Goal: Task Accomplishment & Management: Use online tool/utility

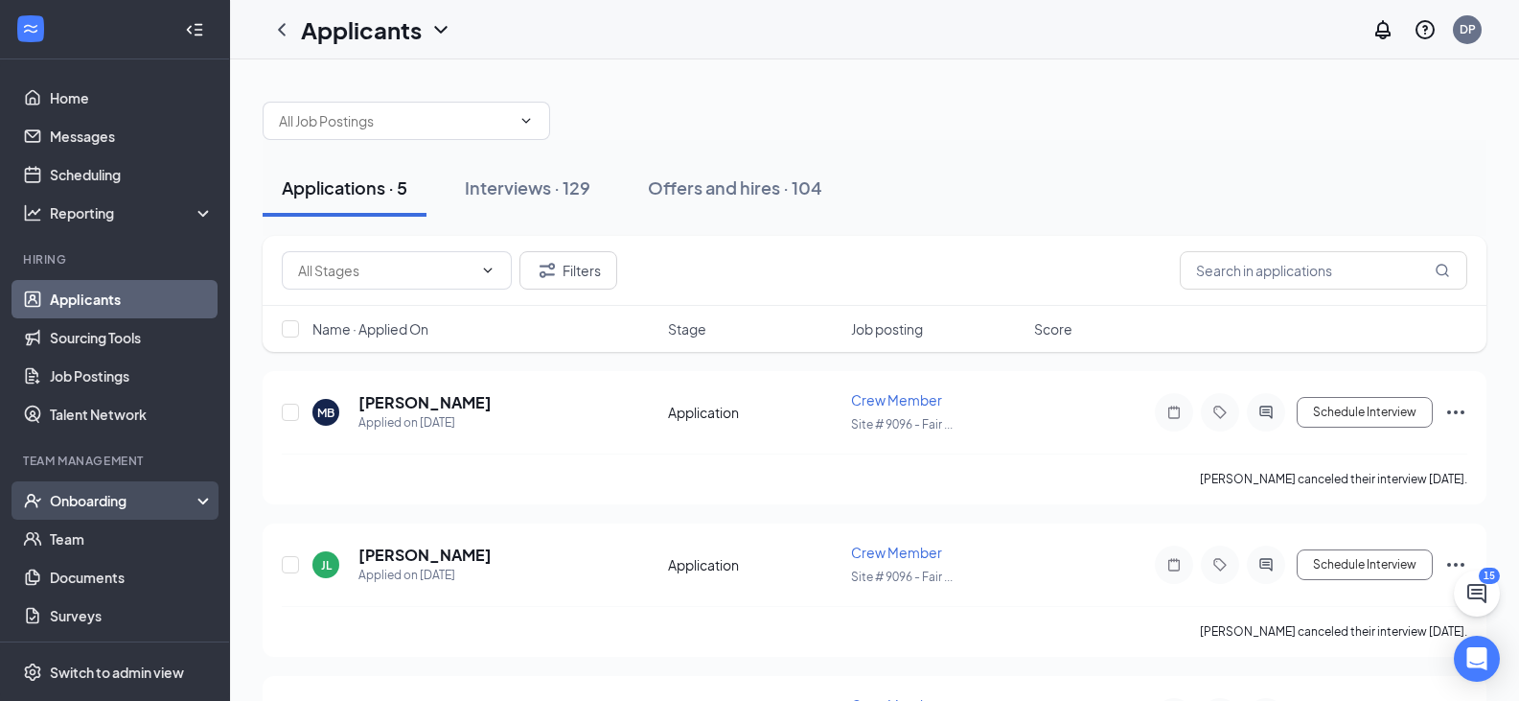
click at [104, 495] on div "Onboarding" at bounding box center [124, 500] width 148 height 19
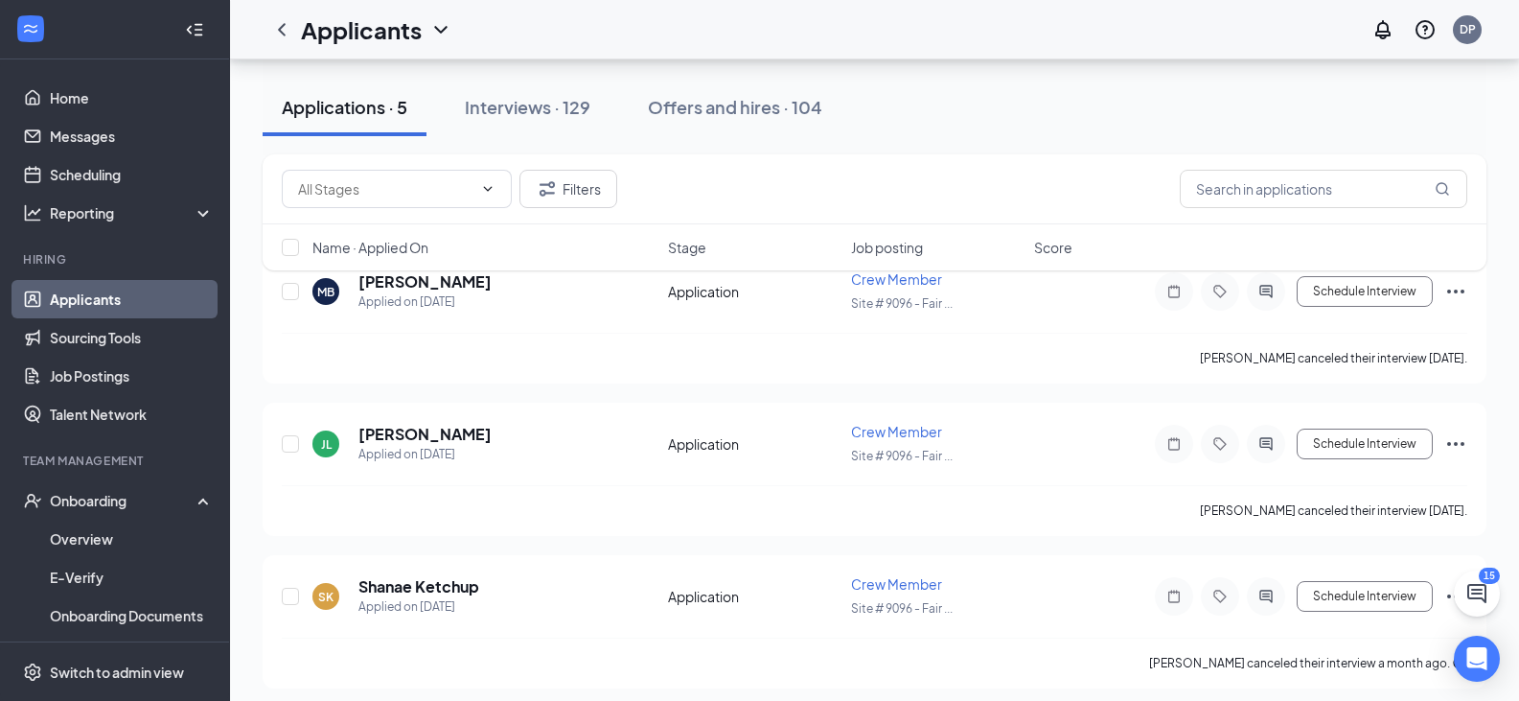
scroll to position [117, 0]
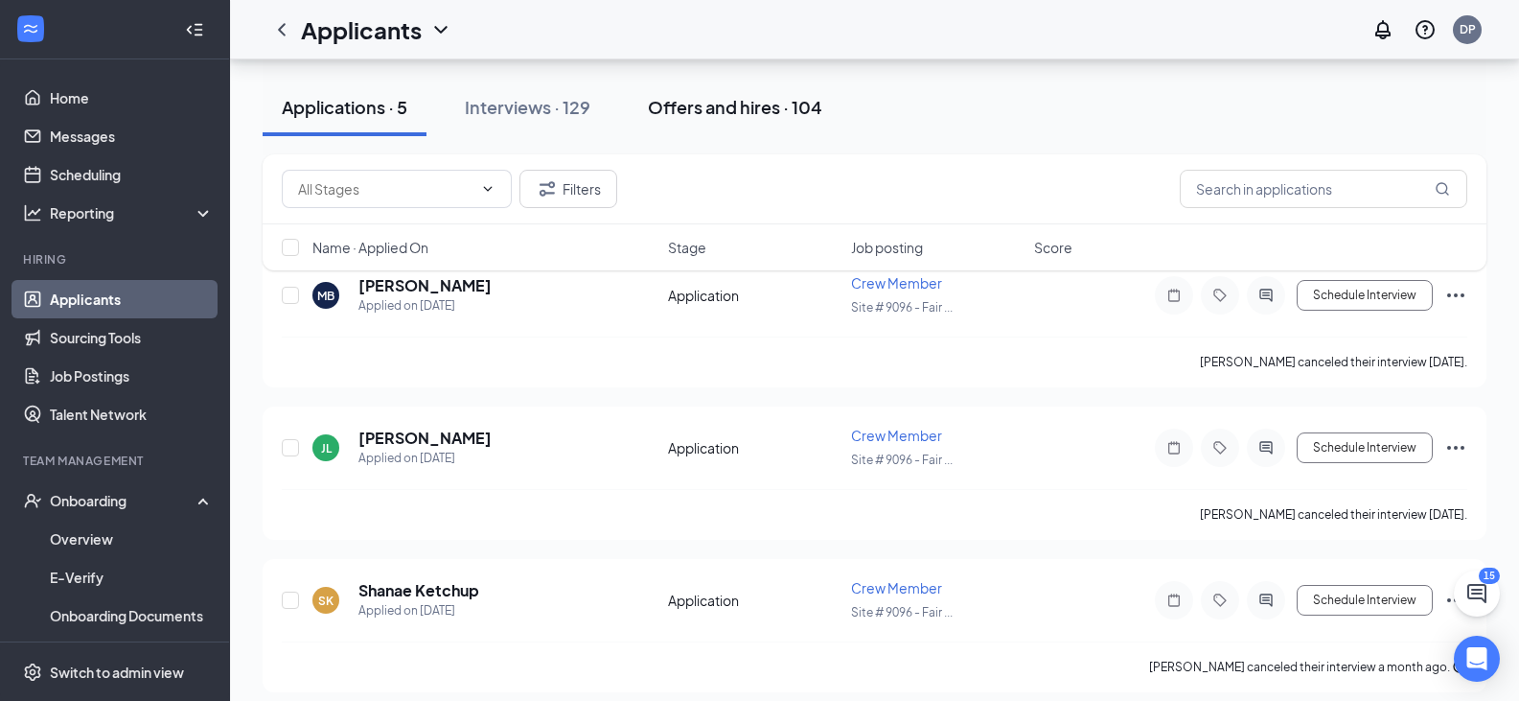
click at [711, 101] on div "Offers and hires · 104" at bounding box center [735, 107] width 174 height 24
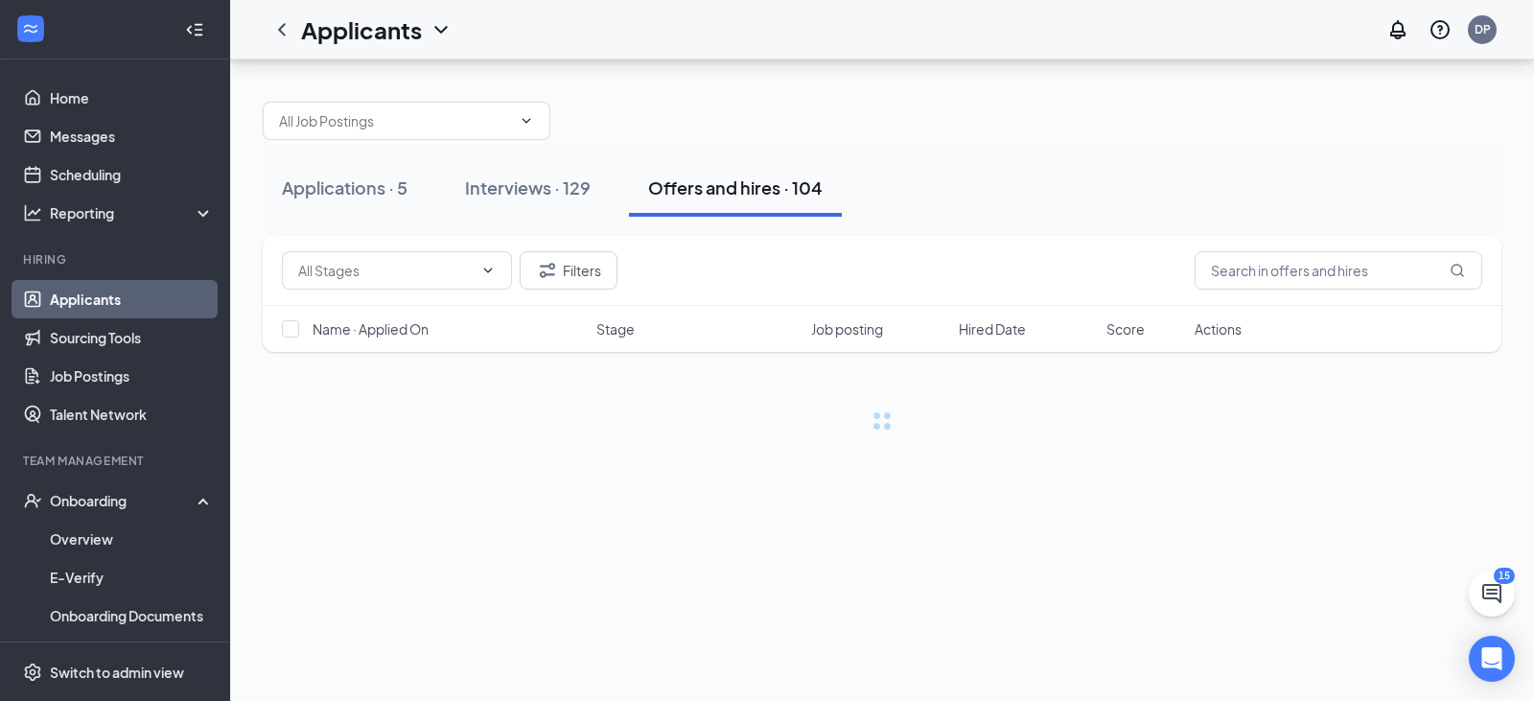
click at [711, 101] on div "Applications · 5 Interviews · 129 Offers and hires · 104 Filters Name · Applied…" at bounding box center [882, 256] width 1239 height 348
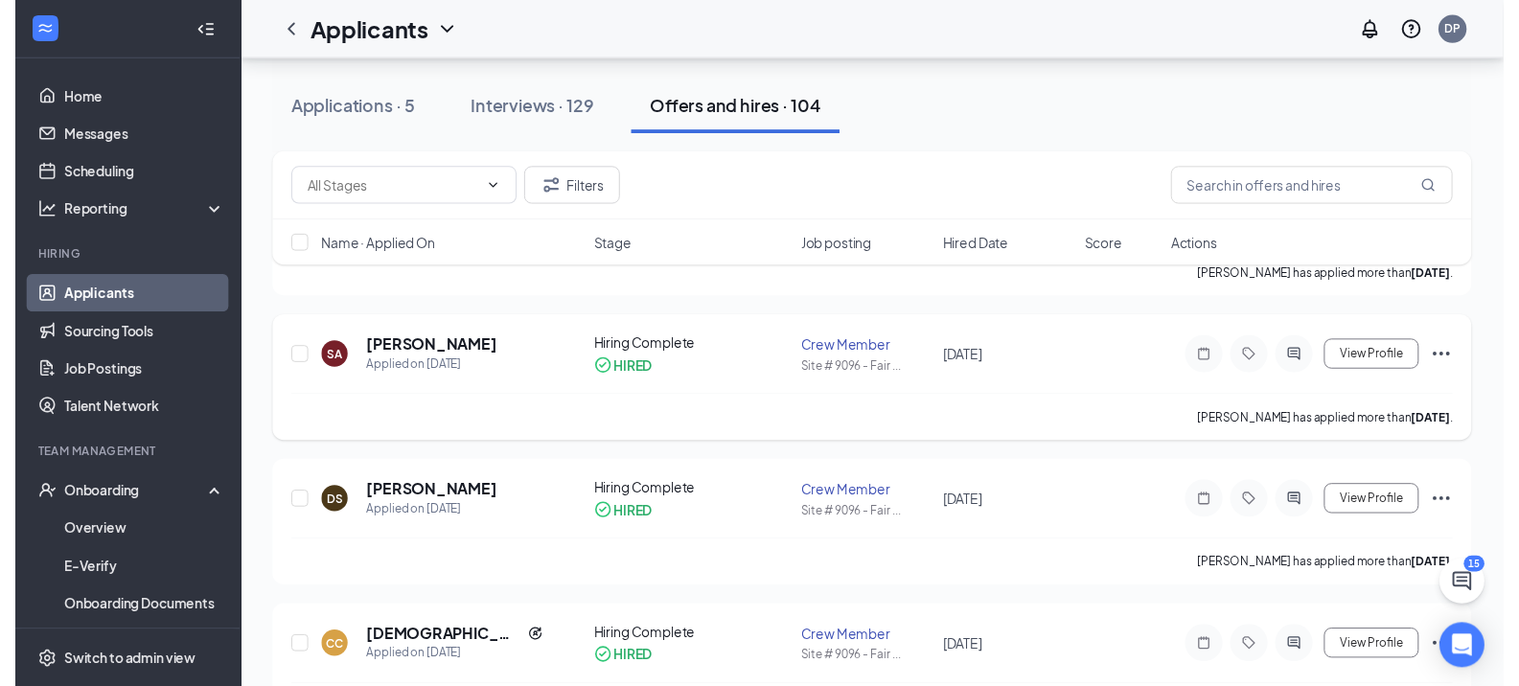
scroll to position [199, 0]
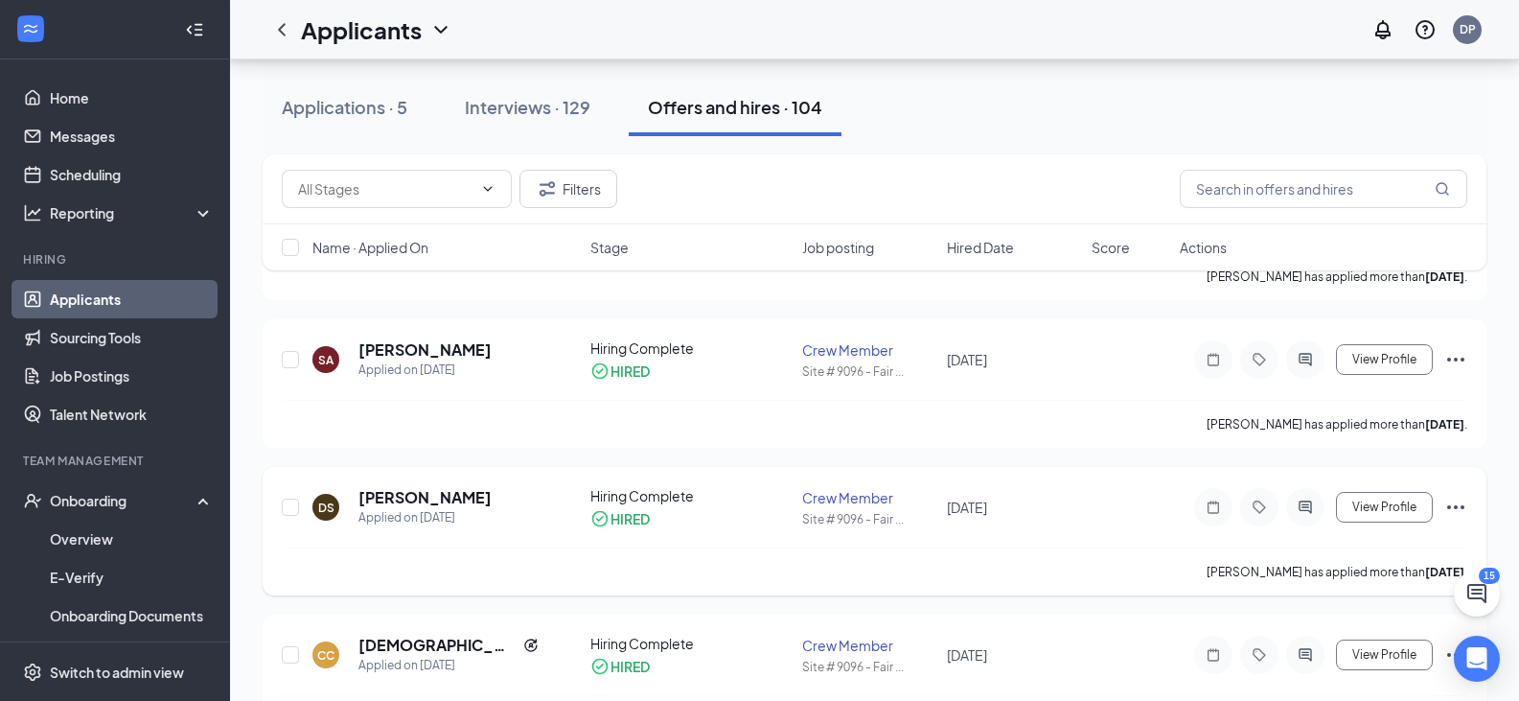
click at [1453, 506] on icon "Ellipses" at bounding box center [1456, 507] width 23 height 23
click at [424, 498] on h5 "[PERSON_NAME]" at bounding box center [425, 497] width 133 height 21
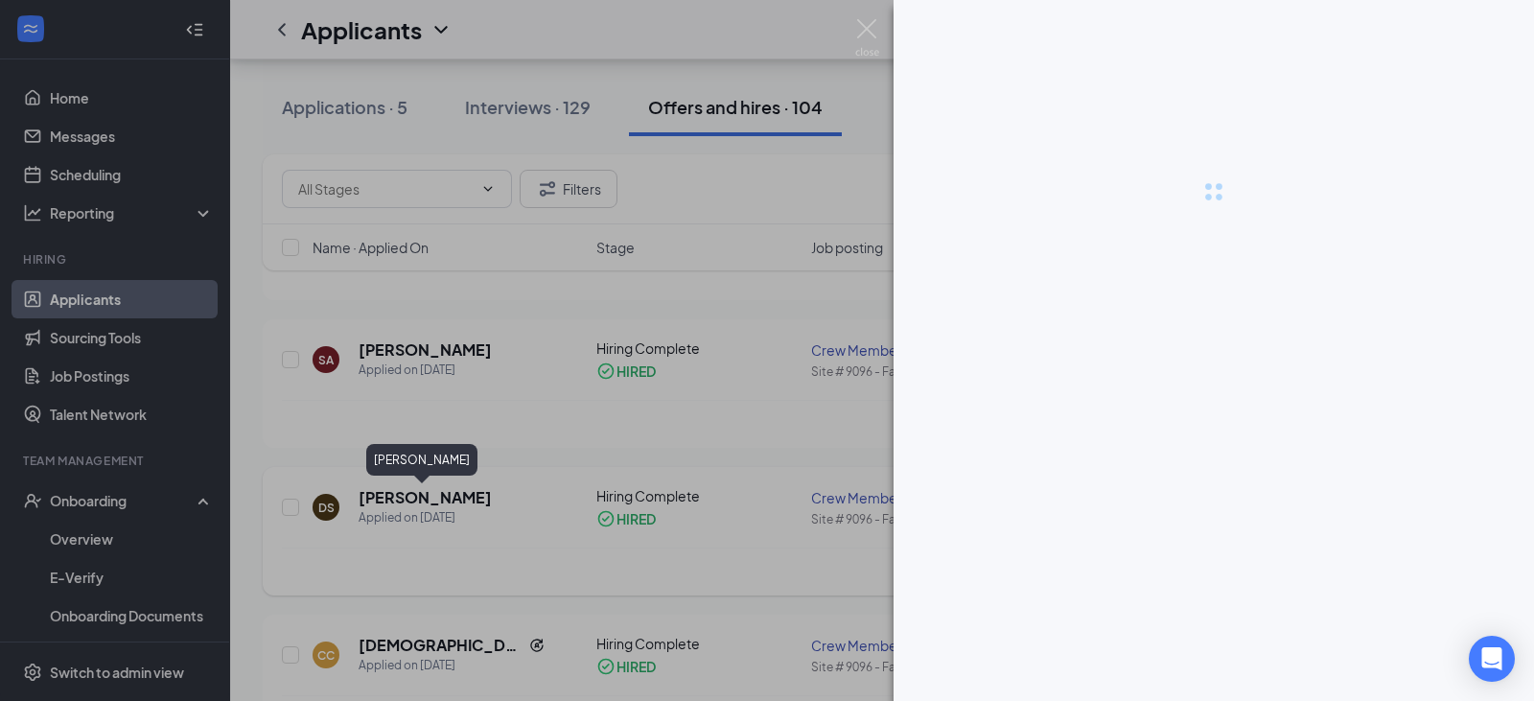
click at [424, 498] on div at bounding box center [767, 350] width 1534 height 701
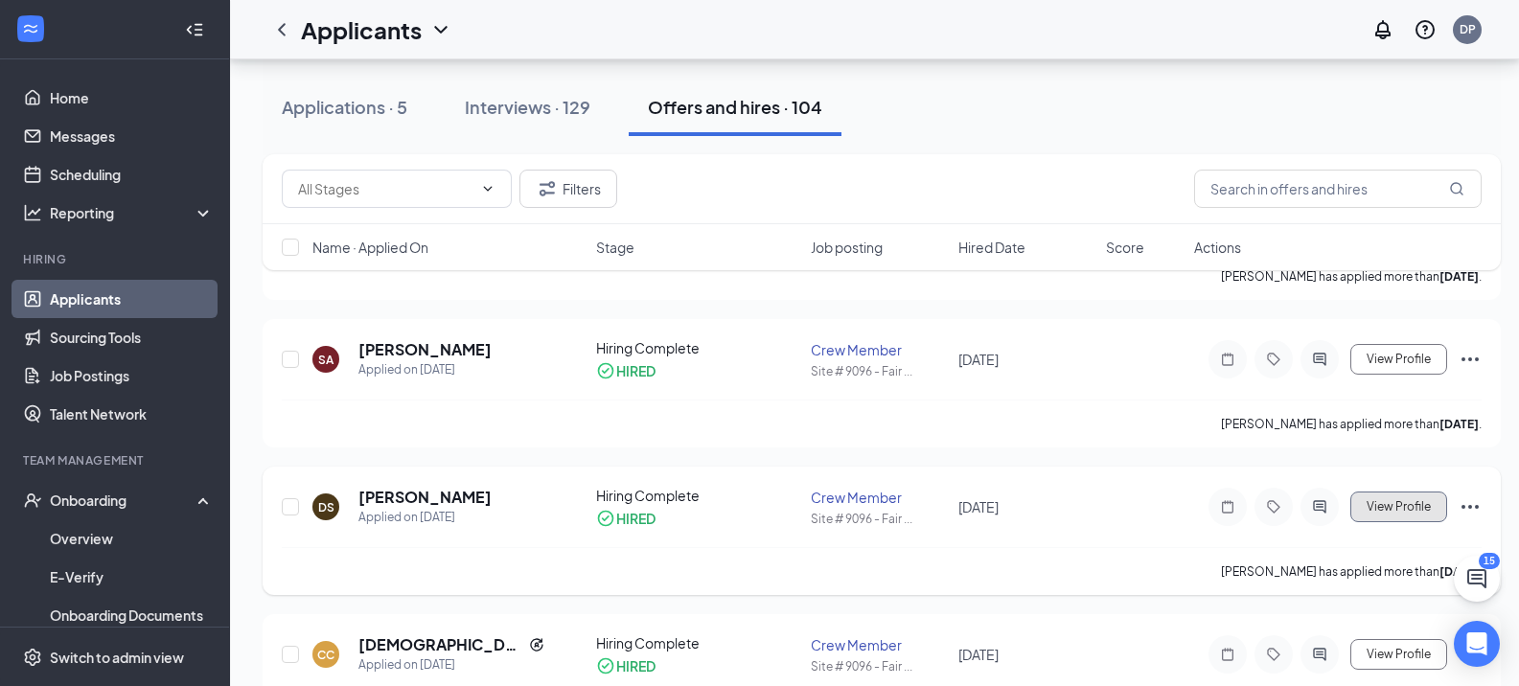
click at [1394, 509] on span "View Profile" at bounding box center [1399, 506] width 64 height 13
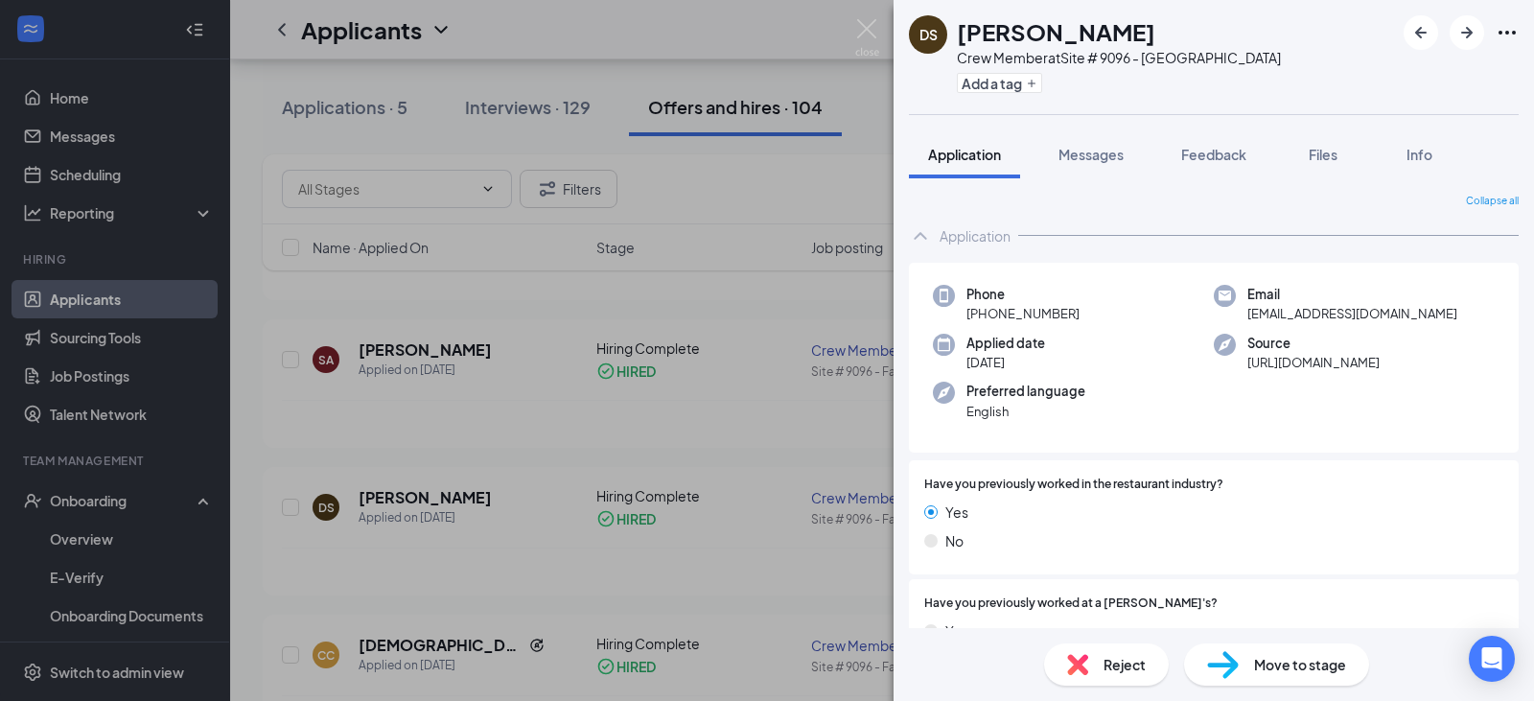
click at [1300, 665] on span "Move to stage" at bounding box center [1300, 664] width 92 height 21
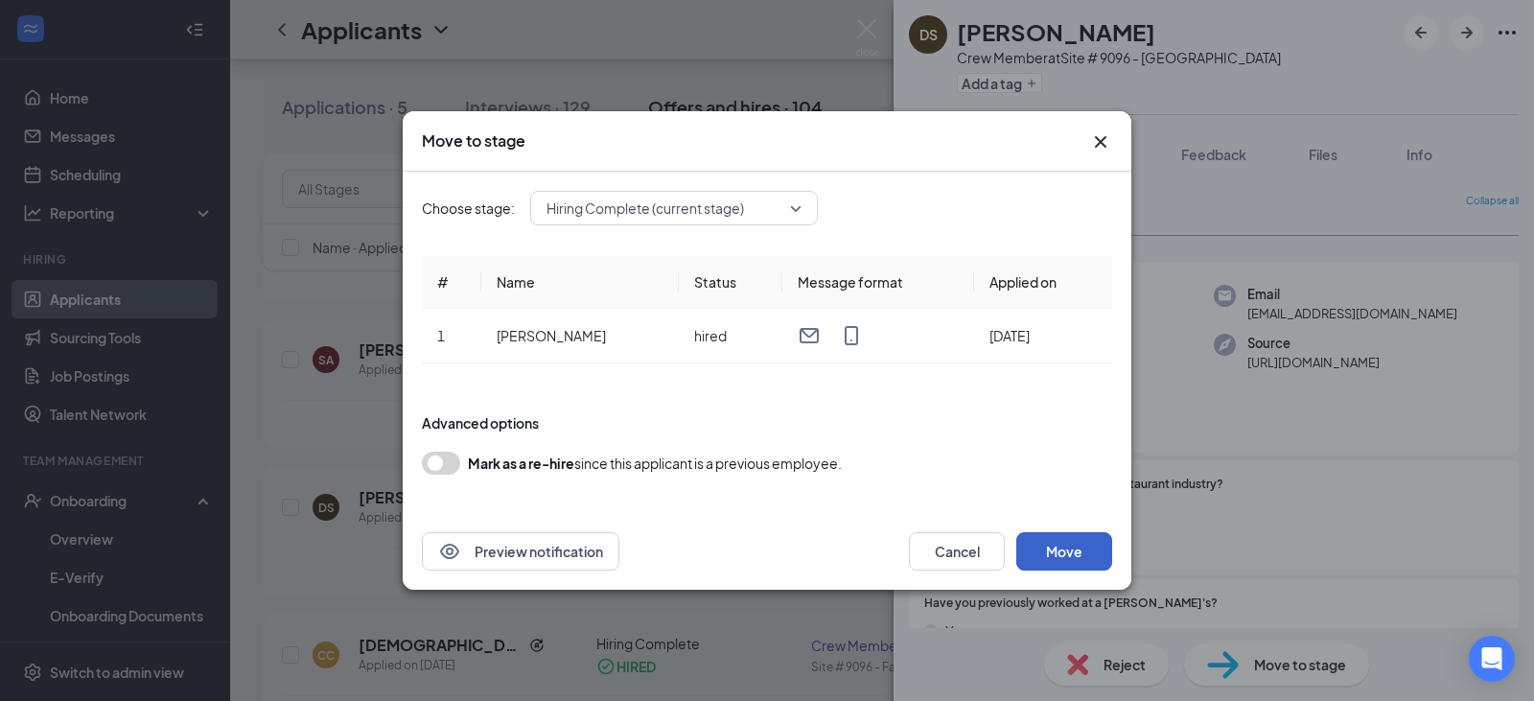
click at [1068, 555] on button "Move" at bounding box center [1064, 551] width 96 height 38
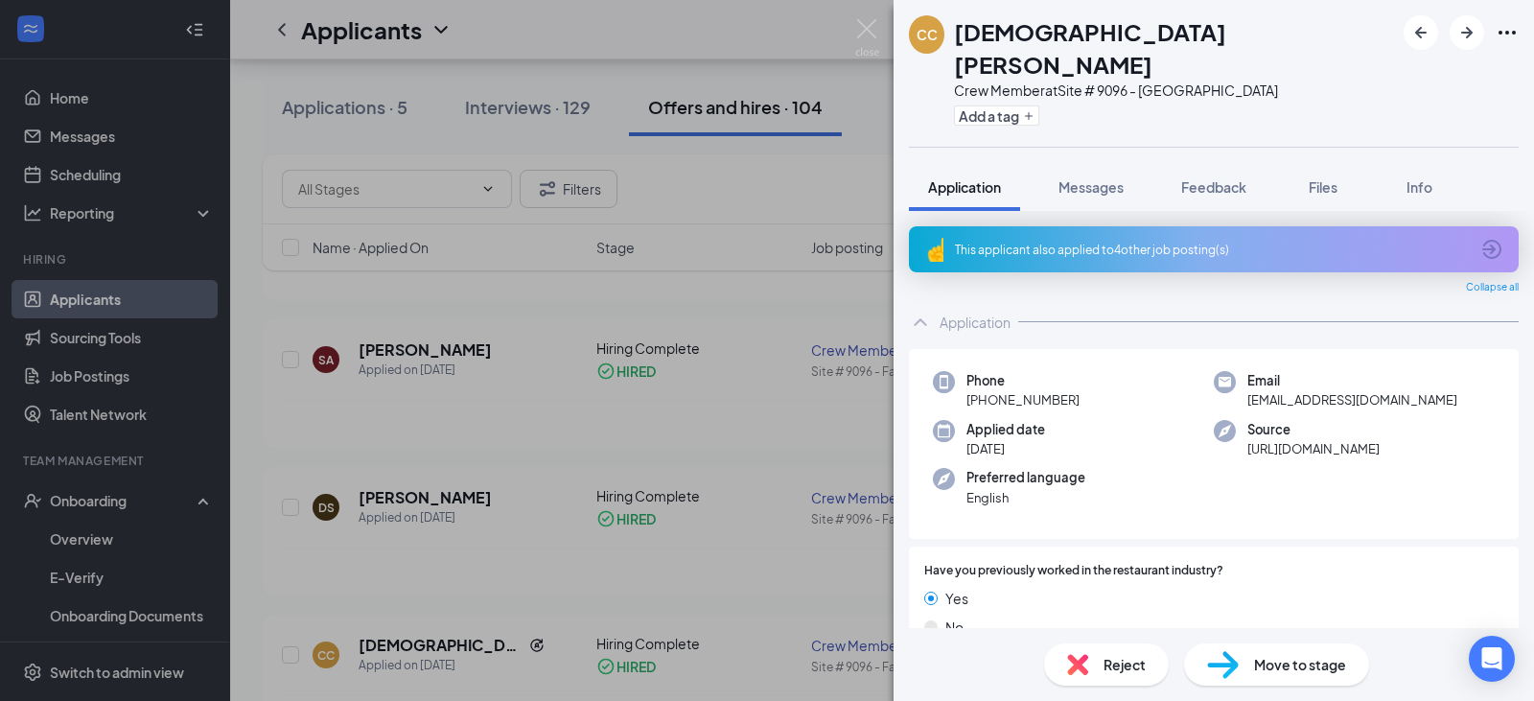
click at [1310, 664] on span "Move to stage" at bounding box center [1300, 664] width 92 height 21
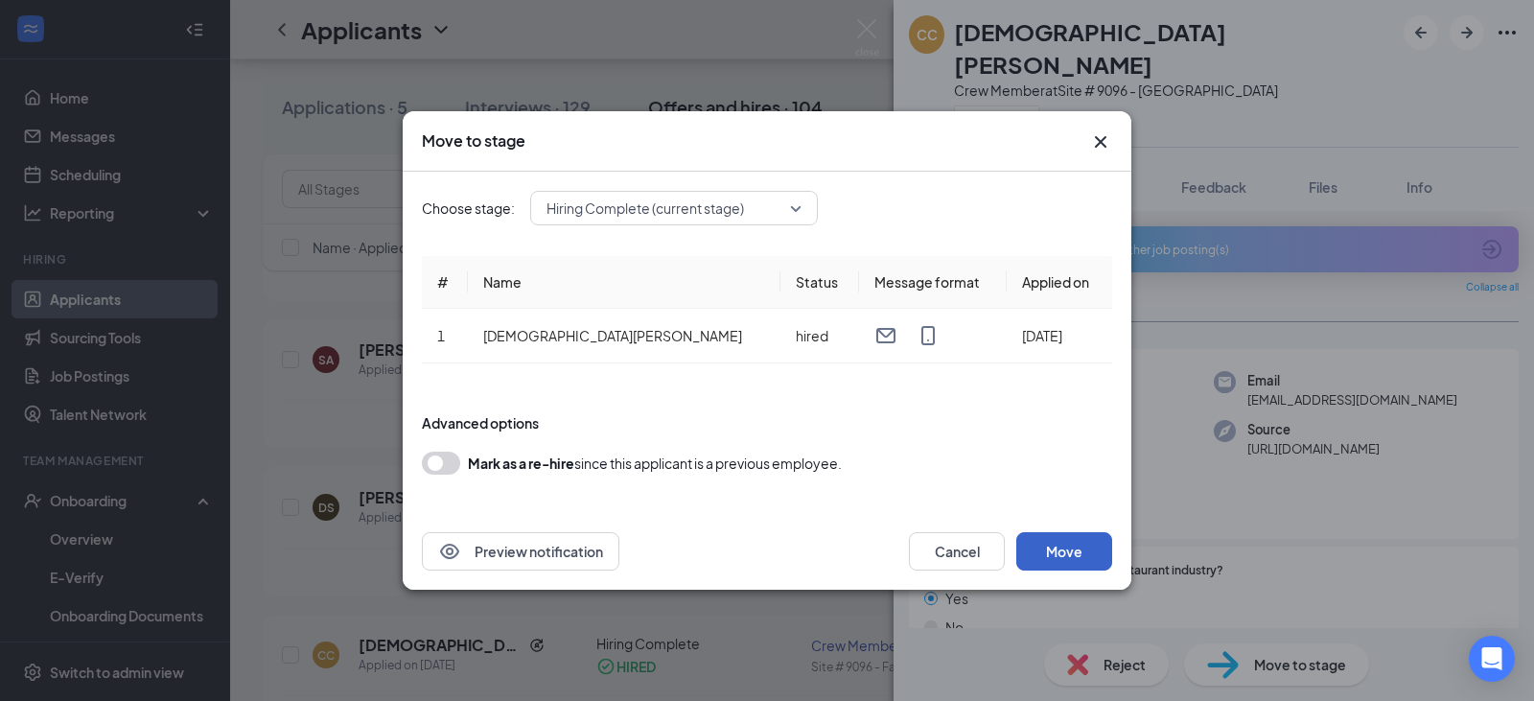
click at [1067, 555] on button "Move" at bounding box center [1064, 551] width 96 height 38
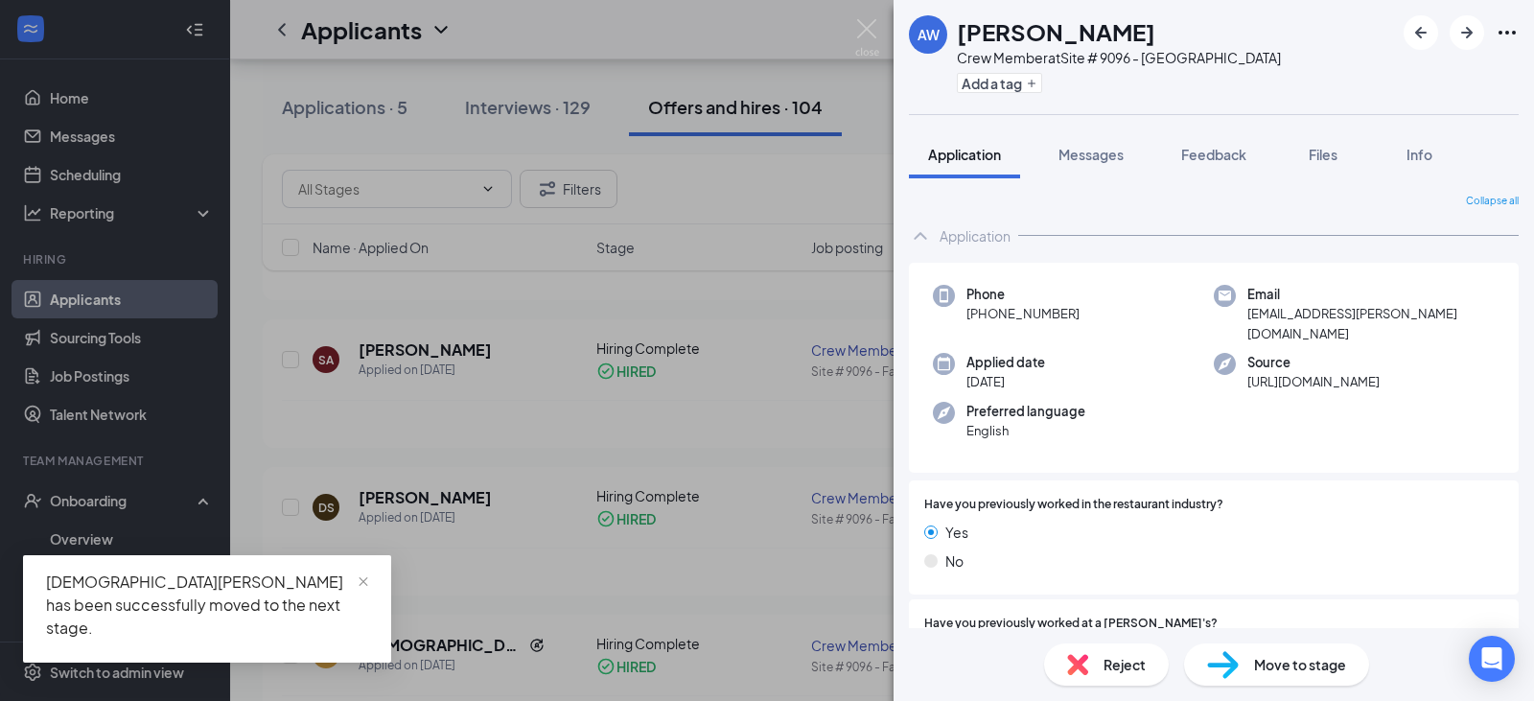
click at [441, 551] on div "AW [PERSON_NAME] Crew Member at Site # 9096 - Fairburn Add a tag Application Me…" at bounding box center [767, 350] width 1534 height 701
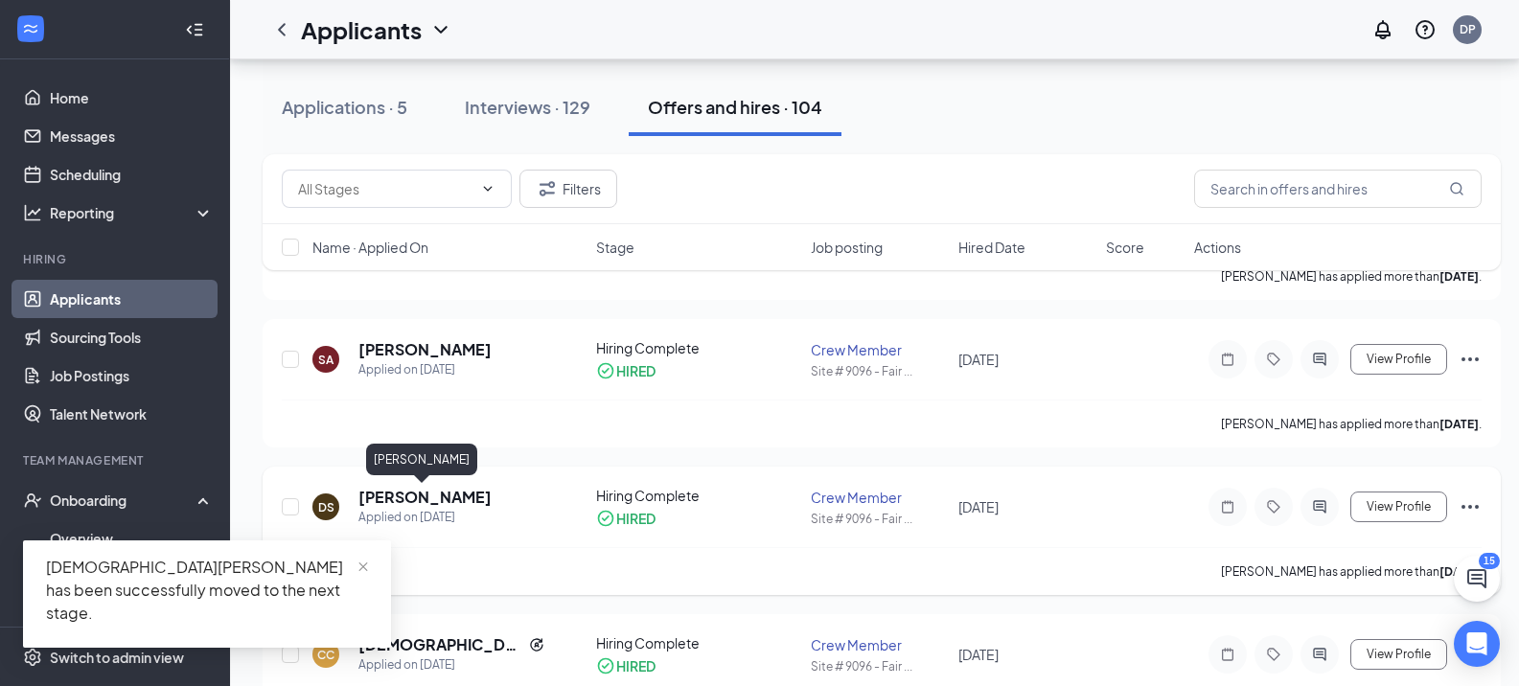
click at [409, 502] on h5 "[PERSON_NAME]" at bounding box center [425, 497] width 133 height 21
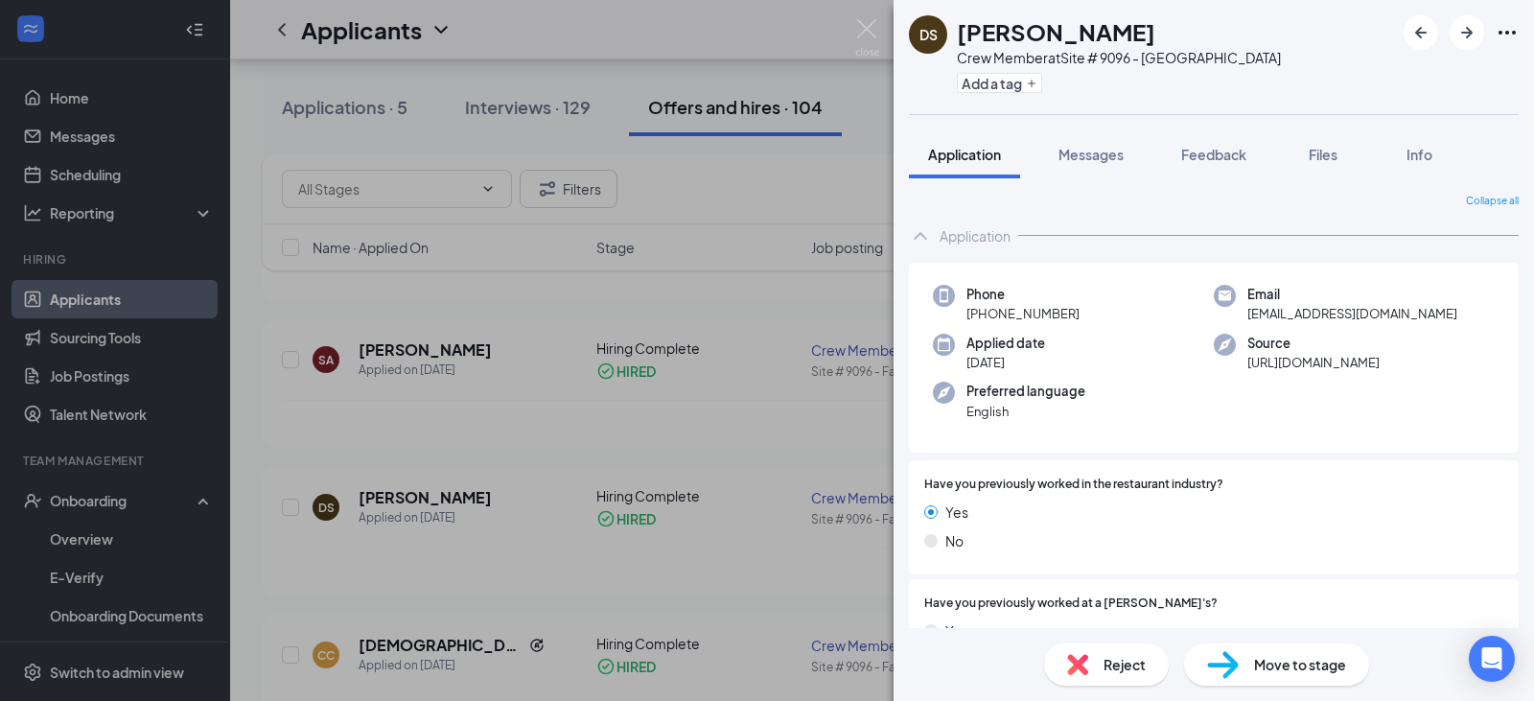
click at [762, 571] on div "DS [PERSON_NAME] Crew Member at Site # 9096 - Fairburn Add a tag Application Me…" at bounding box center [767, 350] width 1534 height 701
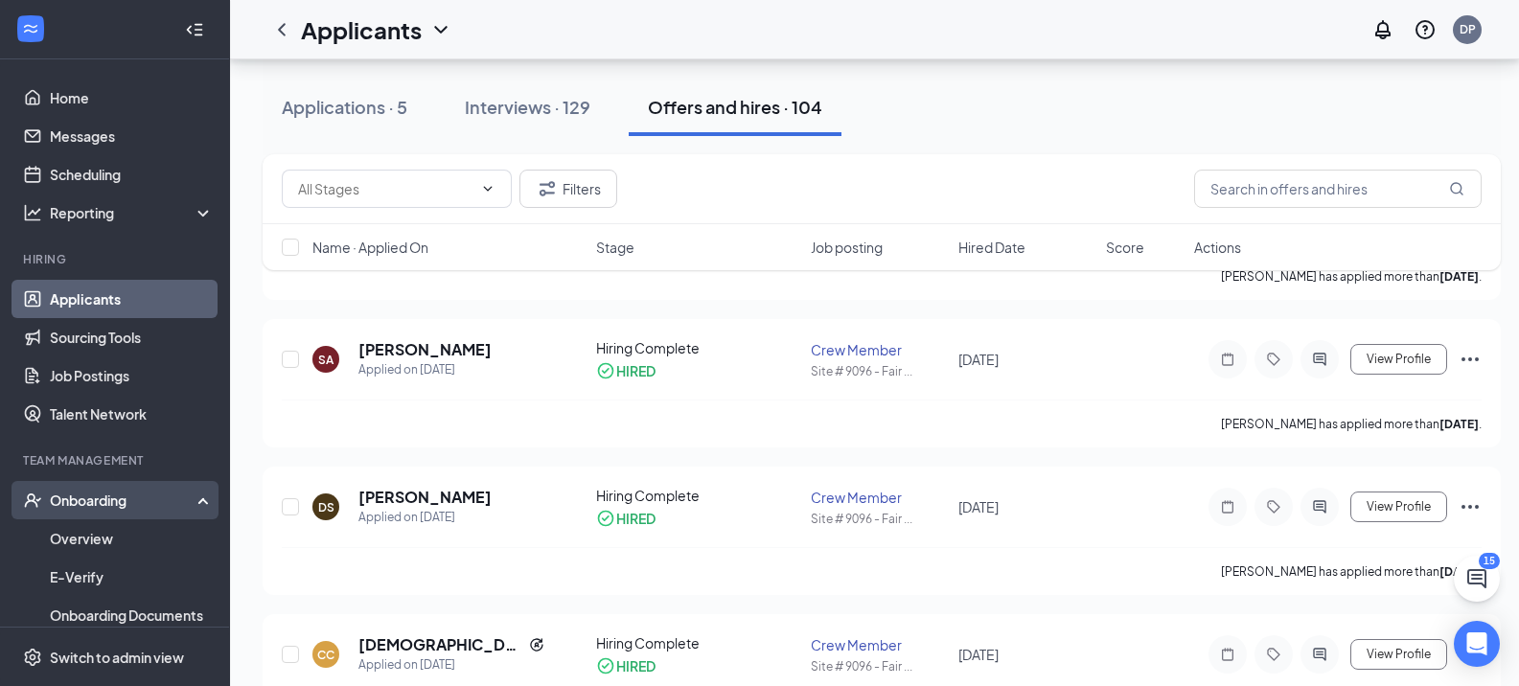
click at [112, 502] on div "Onboarding" at bounding box center [124, 500] width 148 height 19
click at [116, 500] on div "Onboarding" at bounding box center [124, 500] width 148 height 19
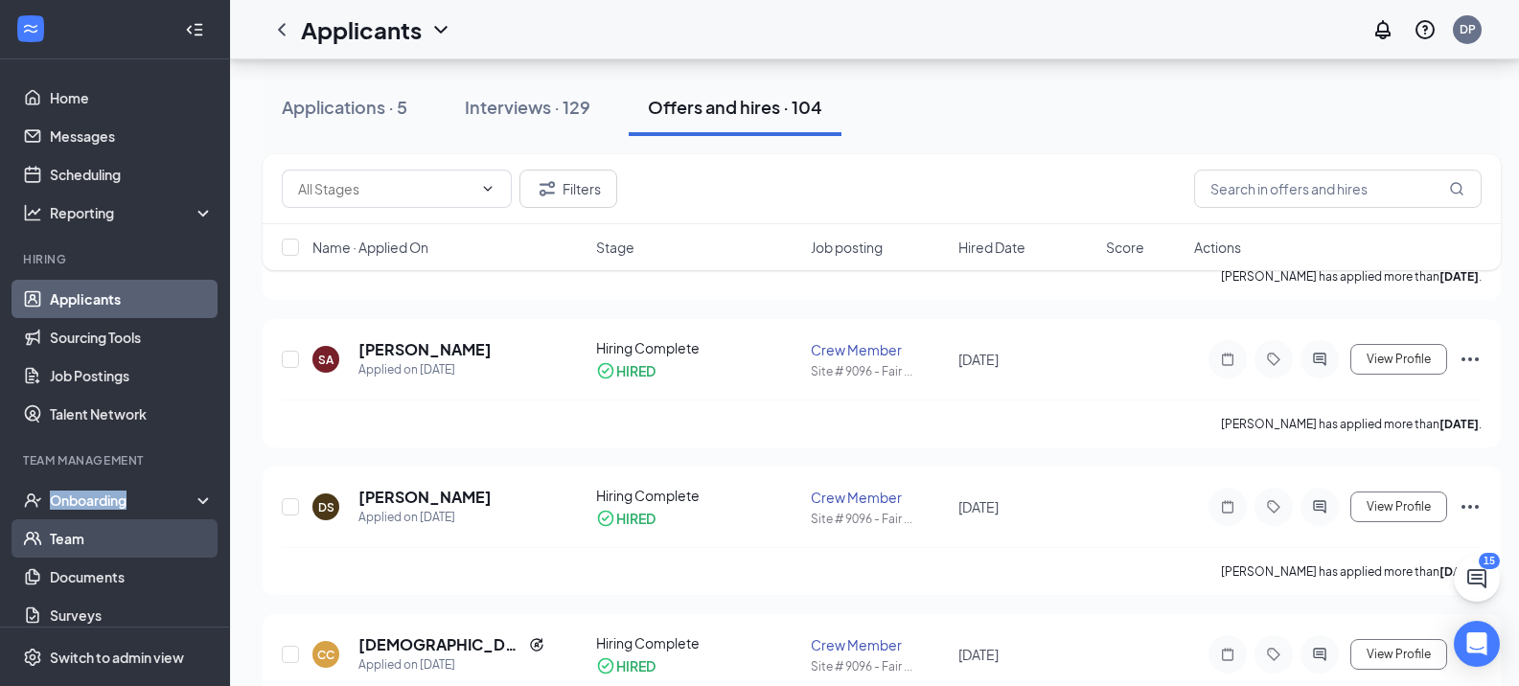
click at [76, 543] on link "Team" at bounding box center [132, 539] width 164 height 38
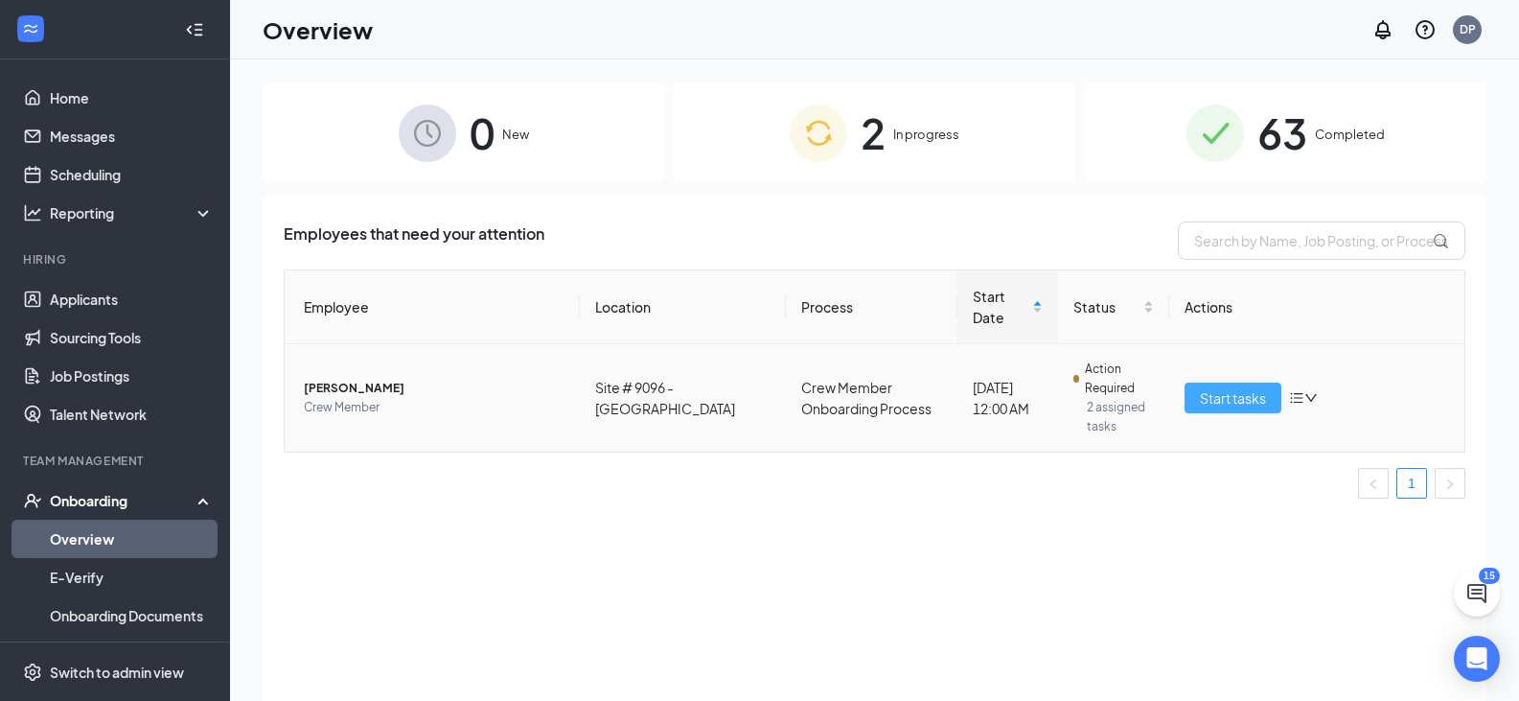
click at [1229, 387] on span "Start tasks" at bounding box center [1233, 397] width 66 height 21
